Goal: Information Seeking & Learning: Learn about a topic

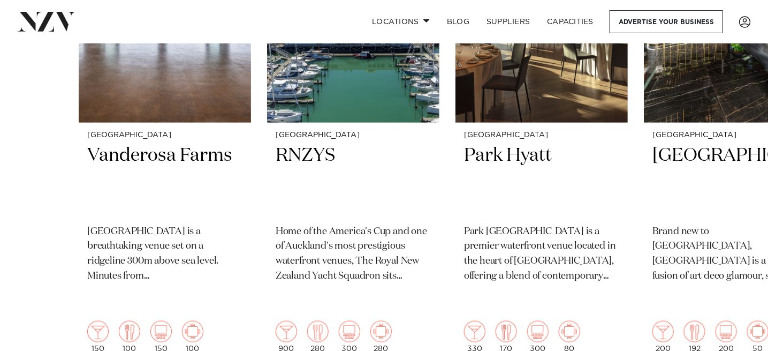
scroll to position [535, 0]
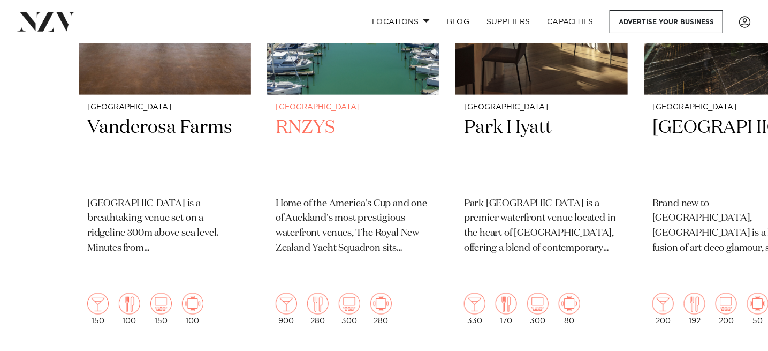
click at [310, 114] on div "Auckland RNZYS Home of the America's Cup and one of [GEOGRAPHIC_DATA]'s most pr…" at bounding box center [353, 214] width 172 height 239
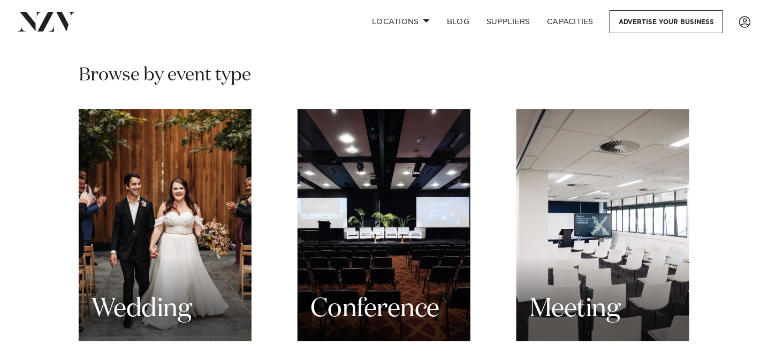
scroll to position [1017, 0]
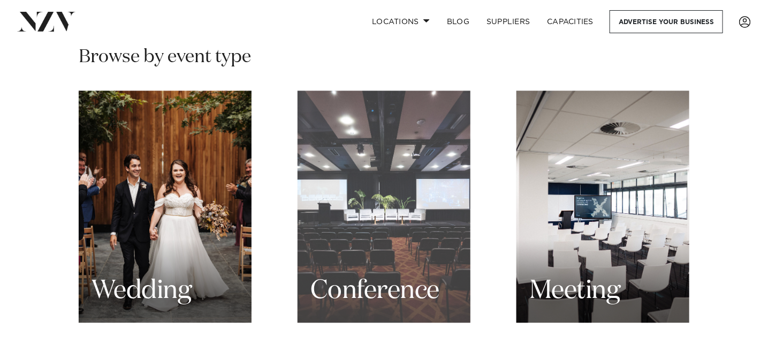
click at [414, 220] on div "Conference" at bounding box center [384, 206] width 173 height 232
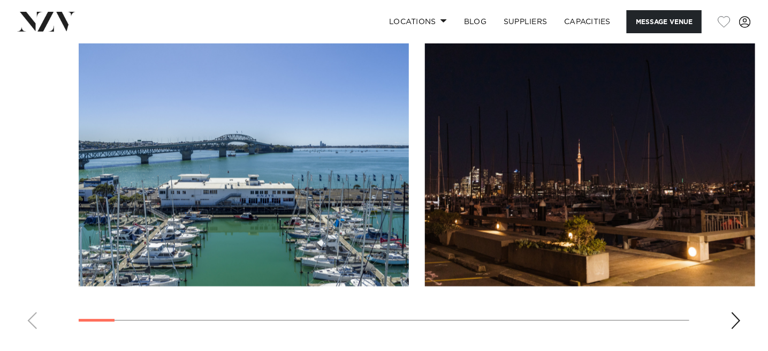
scroll to position [1124, 0]
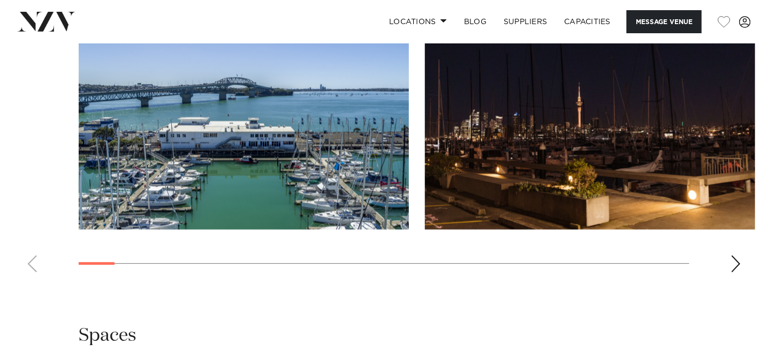
click at [736, 261] on div "Next slide" at bounding box center [735, 263] width 11 height 17
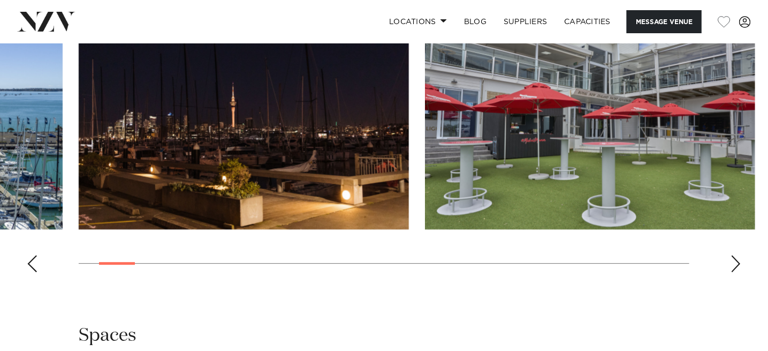
click at [733, 258] on div "Next slide" at bounding box center [735, 263] width 11 height 17
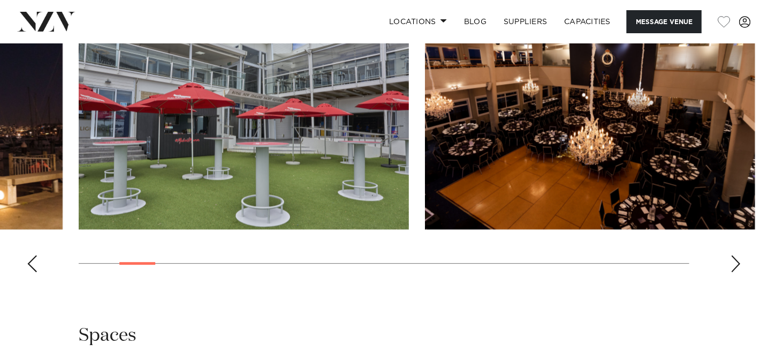
click at [733, 258] on div "Next slide" at bounding box center [735, 263] width 11 height 17
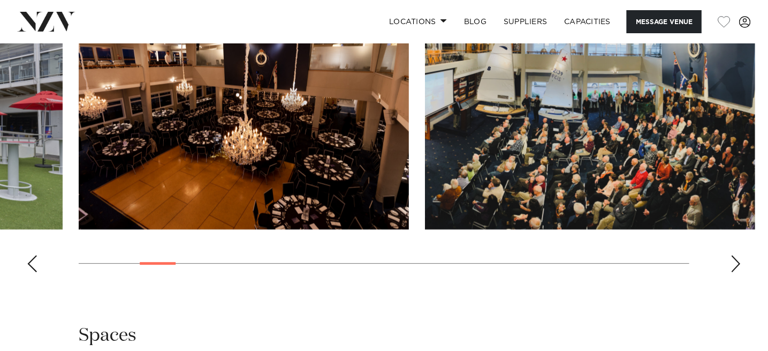
click at [733, 258] on div "Next slide" at bounding box center [735, 263] width 11 height 17
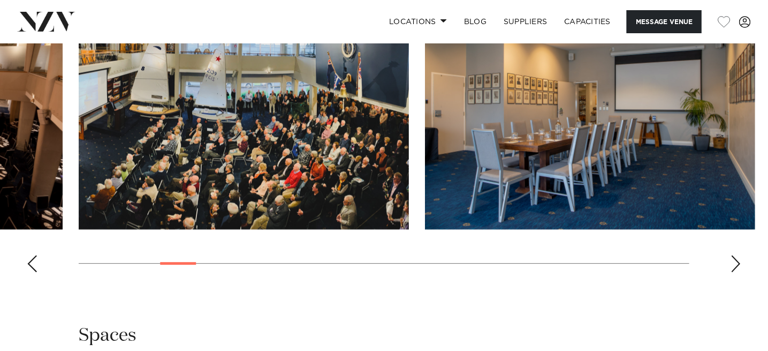
click at [733, 258] on div "Next slide" at bounding box center [735, 263] width 11 height 17
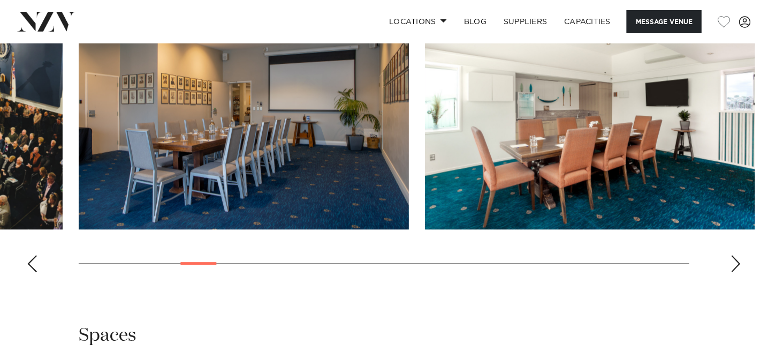
click at [733, 258] on div "Next slide" at bounding box center [735, 263] width 11 height 17
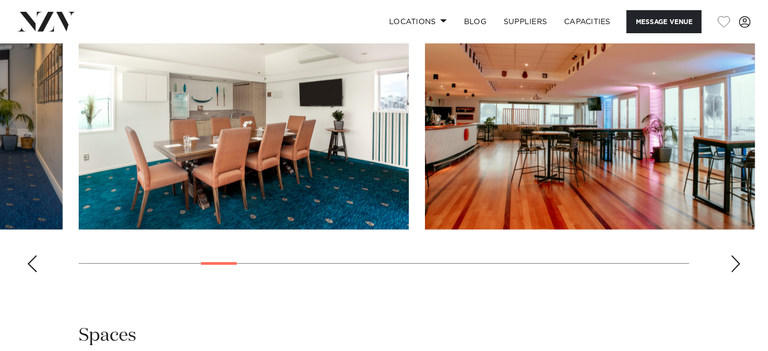
click at [733, 258] on div "Next slide" at bounding box center [735, 263] width 11 height 17
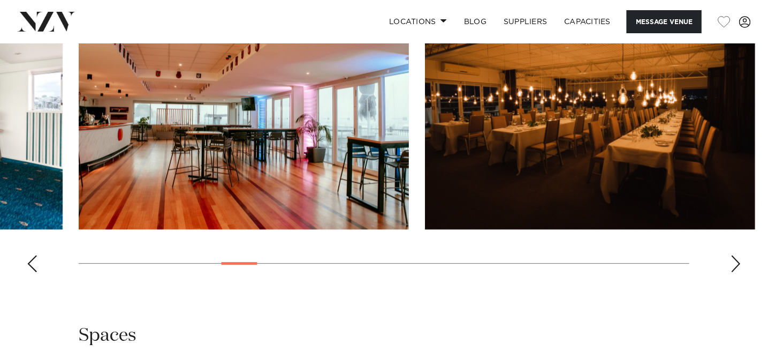
click at [733, 258] on div "Next slide" at bounding box center [735, 263] width 11 height 17
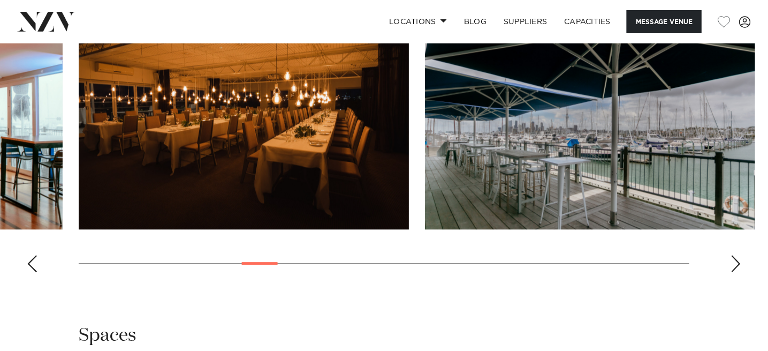
click at [733, 258] on div "Next slide" at bounding box center [735, 263] width 11 height 17
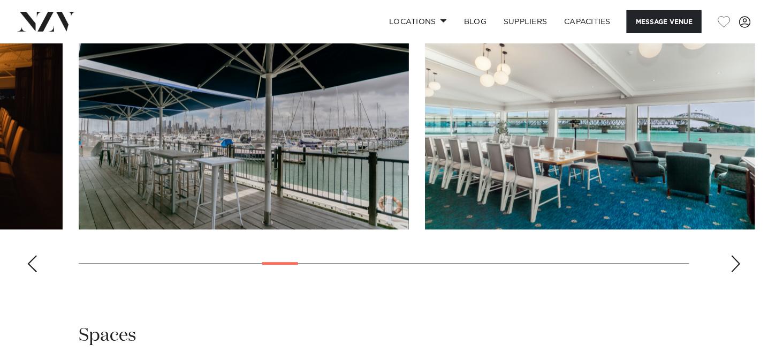
click at [733, 258] on div "Next slide" at bounding box center [735, 263] width 11 height 17
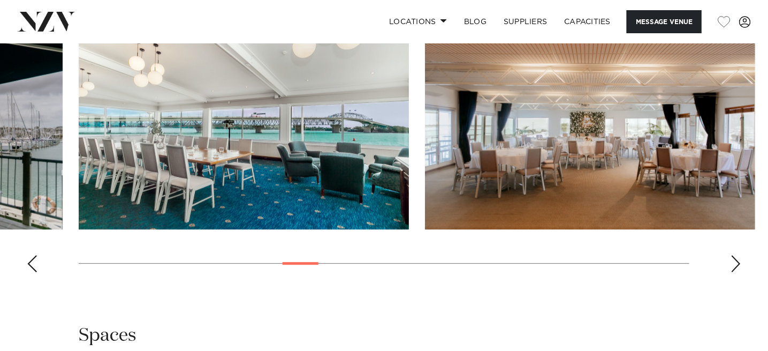
click at [733, 258] on div "Next slide" at bounding box center [735, 263] width 11 height 17
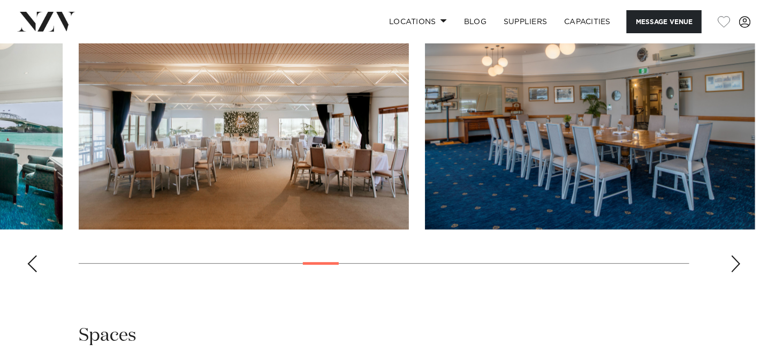
click at [733, 258] on div "Next slide" at bounding box center [735, 263] width 11 height 17
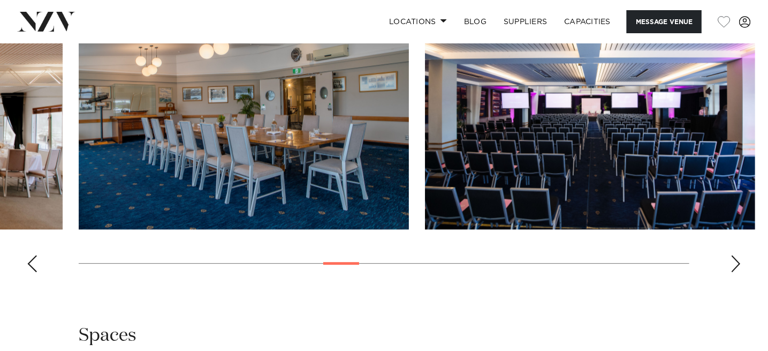
click at [733, 258] on div "Next slide" at bounding box center [735, 263] width 11 height 17
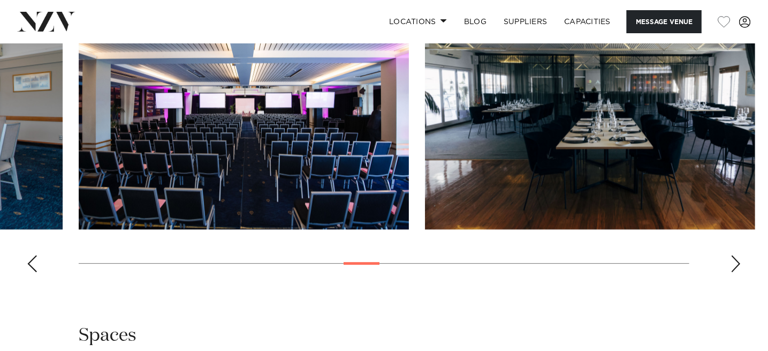
click at [733, 258] on div "Next slide" at bounding box center [735, 263] width 11 height 17
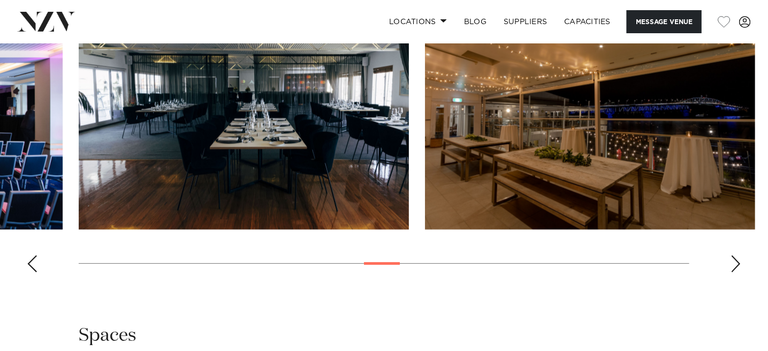
click at [733, 258] on div "Next slide" at bounding box center [735, 263] width 11 height 17
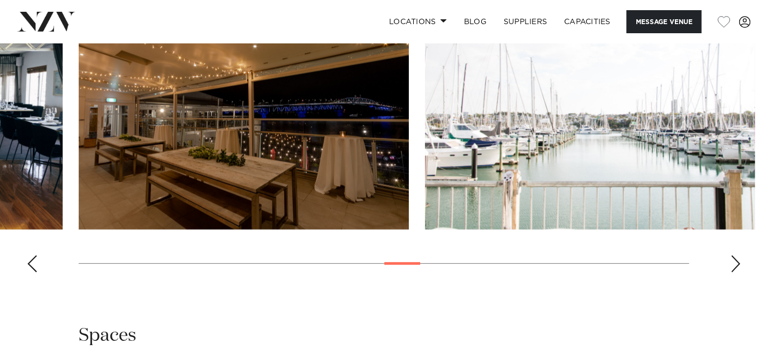
click at [733, 258] on div "Next slide" at bounding box center [735, 263] width 11 height 17
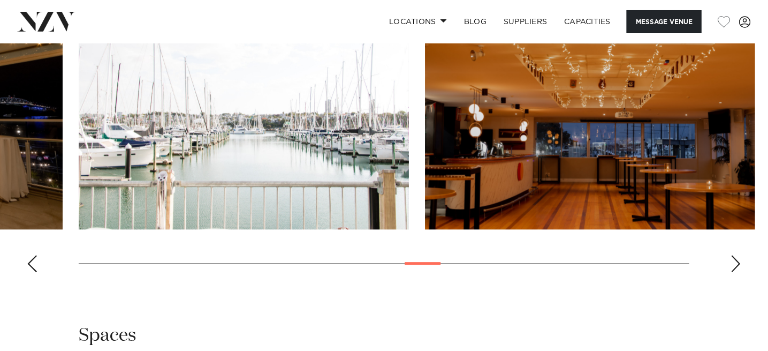
click at [729, 255] on swiper-container at bounding box center [384, 134] width 768 height 294
click at [735, 258] on div "Next slide" at bounding box center [735, 263] width 11 height 17
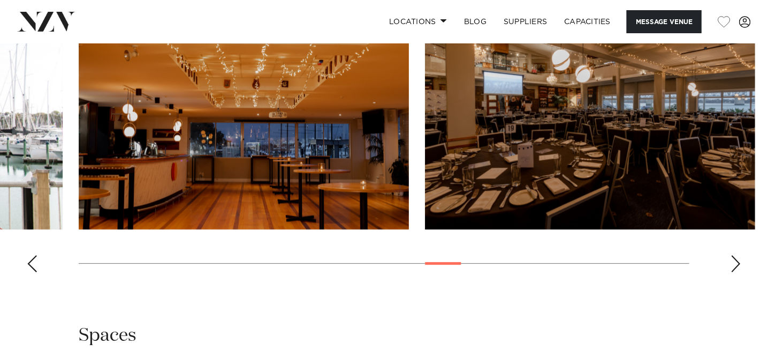
click at [737, 258] on div "Next slide" at bounding box center [735, 263] width 11 height 17
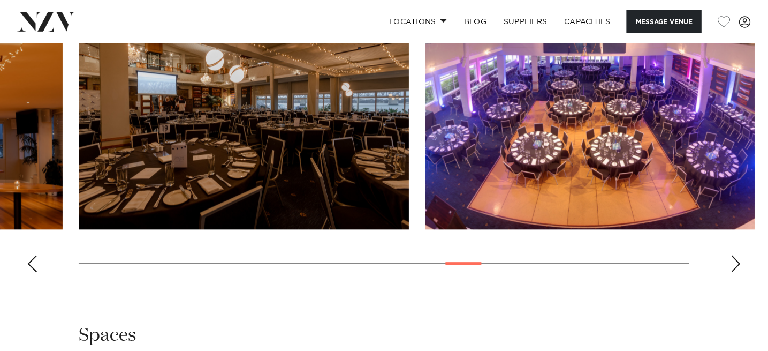
click at [737, 258] on div "Next slide" at bounding box center [735, 263] width 11 height 17
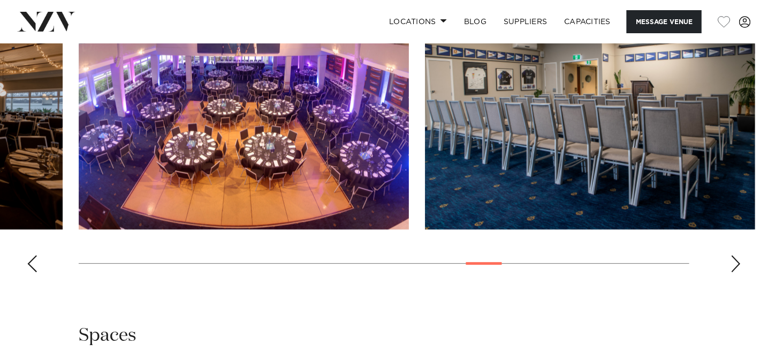
click at [738, 258] on div "Next slide" at bounding box center [735, 263] width 11 height 17
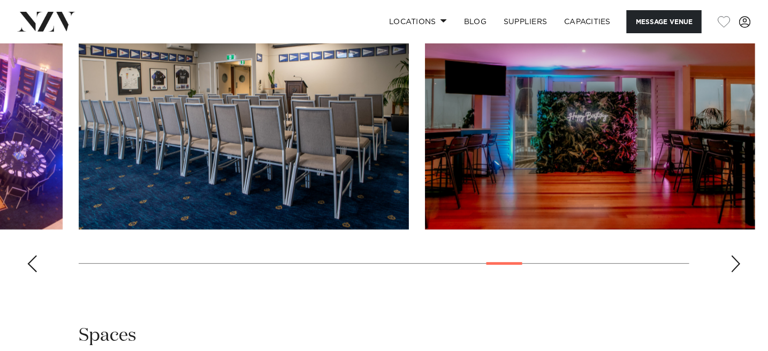
click at [738, 258] on div "Next slide" at bounding box center [735, 263] width 11 height 17
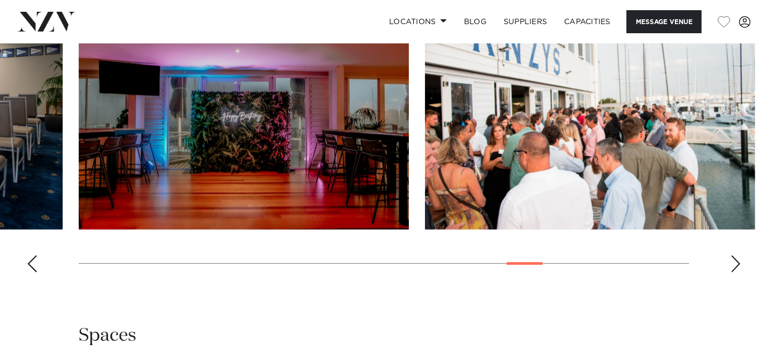
click at [738, 258] on div "Next slide" at bounding box center [735, 263] width 11 height 17
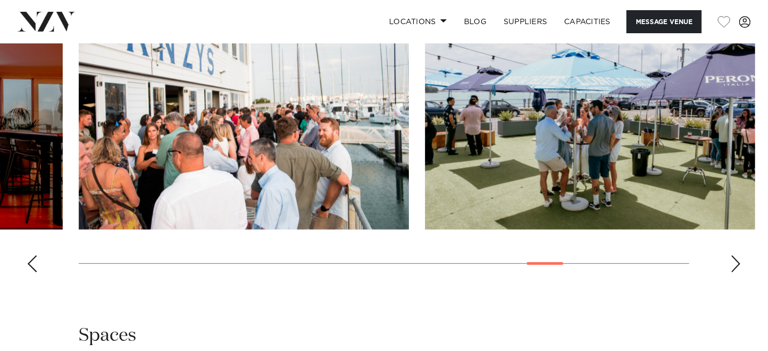
click at [739, 258] on div "Next slide" at bounding box center [735, 263] width 11 height 17
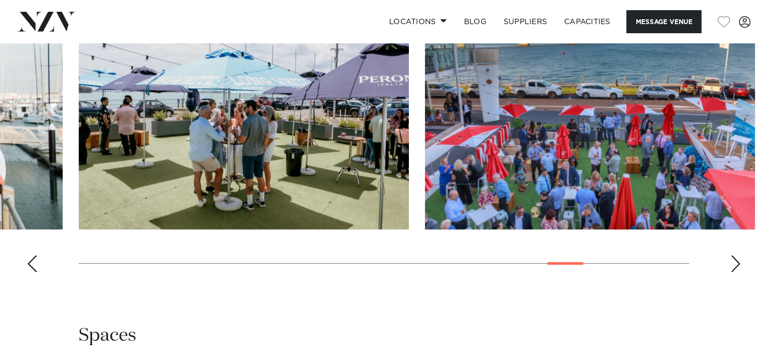
click at [739, 258] on div "Next slide" at bounding box center [735, 263] width 11 height 17
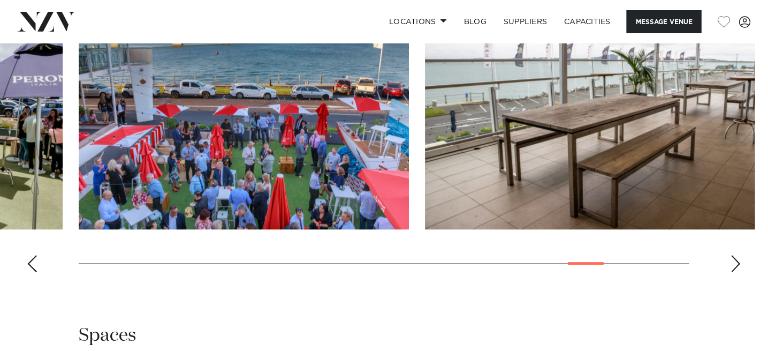
click at [739, 258] on div "Next slide" at bounding box center [735, 263] width 11 height 17
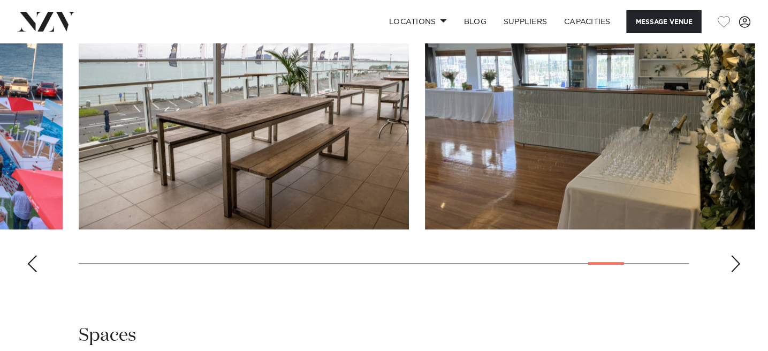
click at [741, 258] on div "Next slide" at bounding box center [735, 263] width 11 height 17
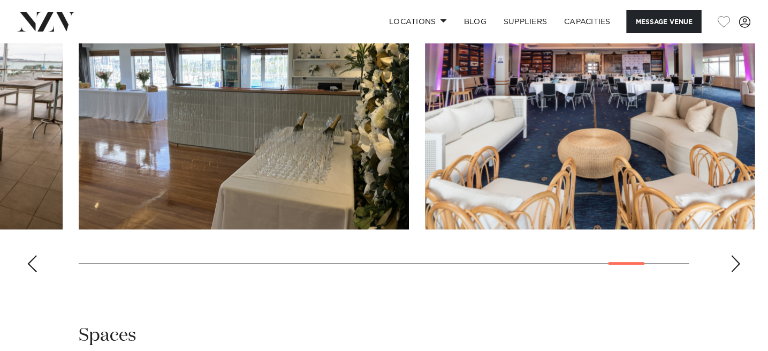
click at [741, 258] on swiper-container at bounding box center [384, 134] width 768 height 294
click at [737, 260] on div "Next slide" at bounding box center [735, 263] width 11 height 17
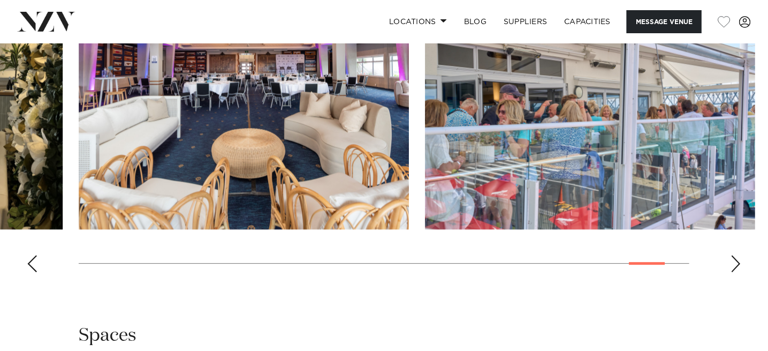
click at [737, 262] on div "Next slide" at bounding box center [735, 263] width 11 height 17
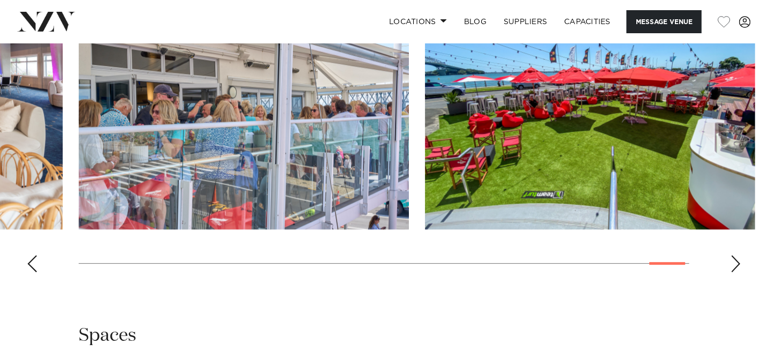
click at [737, 262] on div "Next slide" at bounding box center [735, 263] width 11 height 17
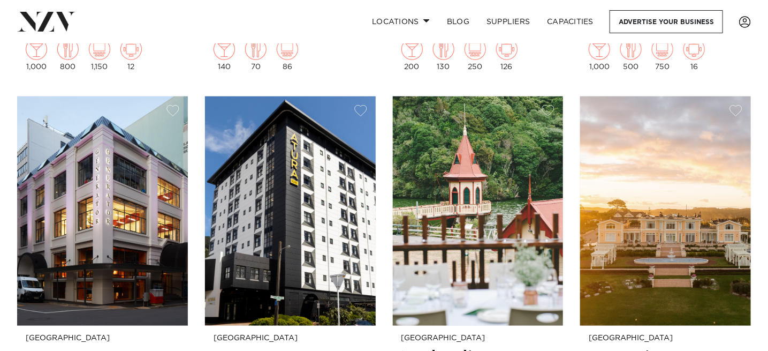
scroll to position [2087, 0]
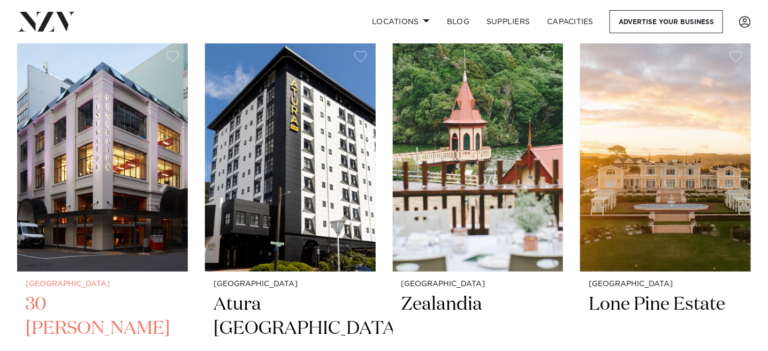
click at [36, 282] on small "[GEOGRAPHIC_DATA]" at bounding box center [103, 284] width 154 height 8
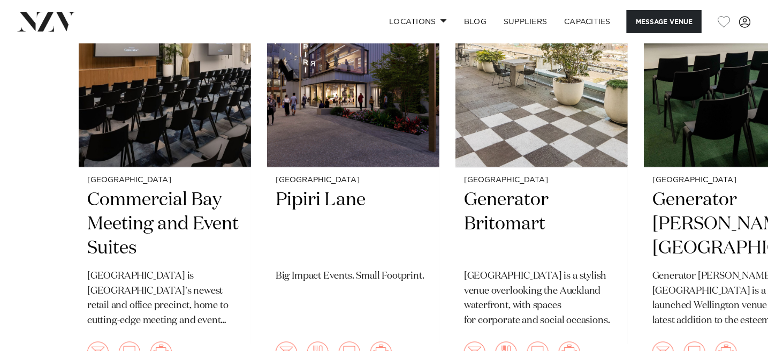
scroll to position [2140, 0]
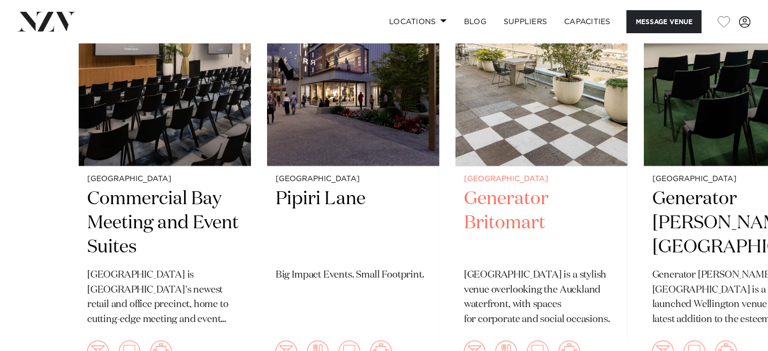
click at [543, 264] on div "Auckland Generator Britomart Generator Britomart Place is a stylish venue overl…" at bounding box center [541, 273] width 172 height 215
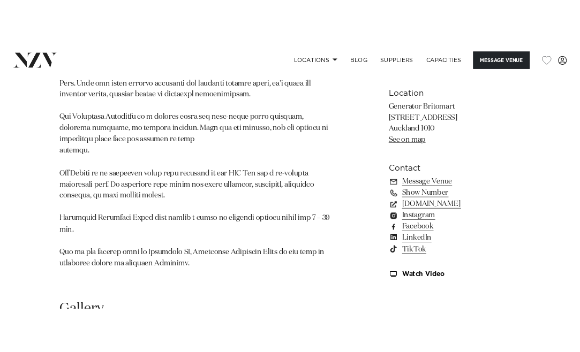
scroll to position [734, 0]
